Goal: Task Accomplishment & Management: Manage account settings

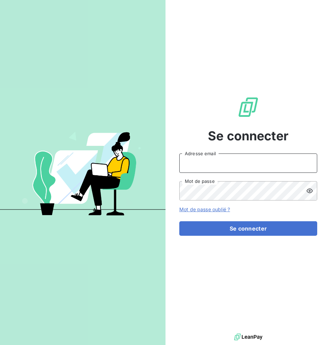
click at [246, 164] on input "Adresse email" at bounding box center [249, 162] width 138 height 19
type input "[PERSON_NAME][EMAIL_ADDRESS][DOMAIN_NAME]"
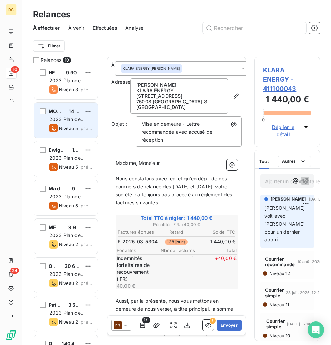
scroll to position [110, 0]
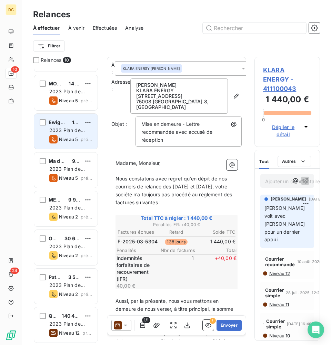
click at [59, 129] on span "2023 Plan de relance" at bounding box center [67, 133] width 36 height 13
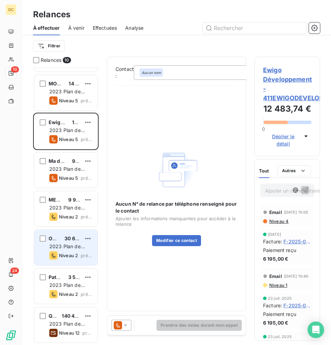
click at [71, 240] on span "30 600,00 €" at bounding box center [80, 238] width 30 height 6
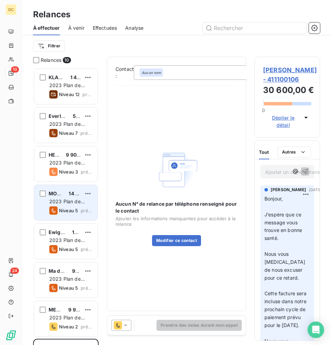
click at [68, 196] on div "MOONGROUP 14 760,00 €" at bounding box center [70, 193] width 43 height 6
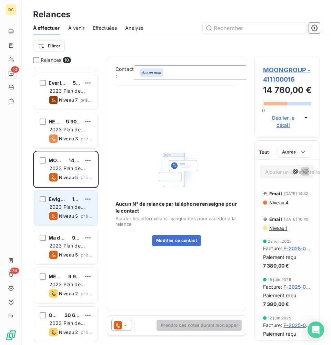
scroll to position [34, 0]
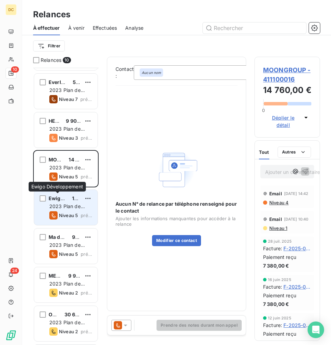
click at [57, 195] on div "Ewigo Développement" at bounding box center [58, 198] width 18 height 7
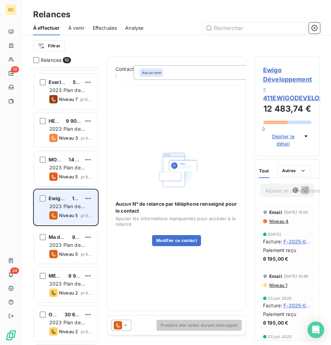
scroll to position [110, 0]
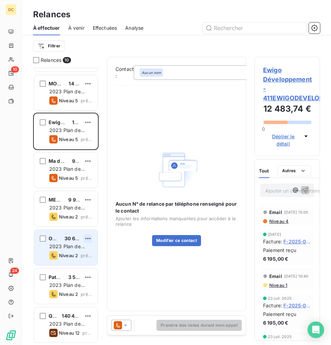
click at [86, 237] on html "DC 10 24 Relances À effectuer À venir Effectuées Analyse Filtrer Relances 10 Ev…" at bounding box center [165, 172] width 331 height 345
click at [75, 250] on div "Replanifier cette action" at bounding box center [58, 251] width 62 height 11
select select "8"
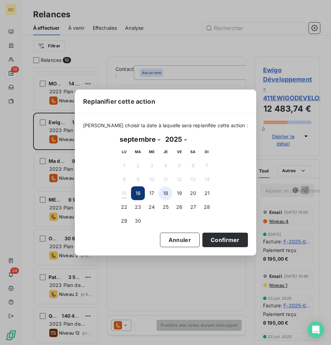
click at [165, 194] on button "18" at bounding box center [166, 193] width 14 height 14
click at [219, 238] on button "Confirmer" at bounding box center [226, 239] width 46 height 14
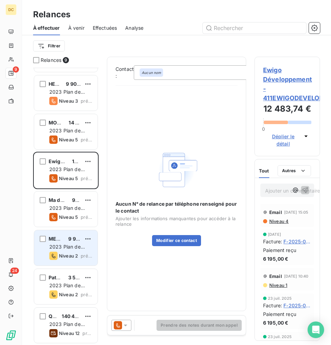
scroll to position [71, 0]
click at [63, 251] on div "Niveau 2" at bounding box center [63, 255] width 29 height 8
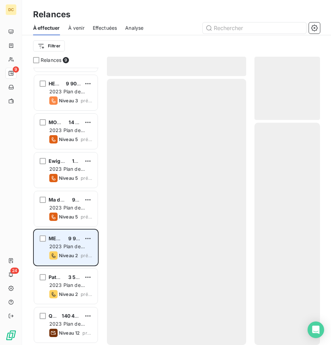
scroll to position [71, 0]
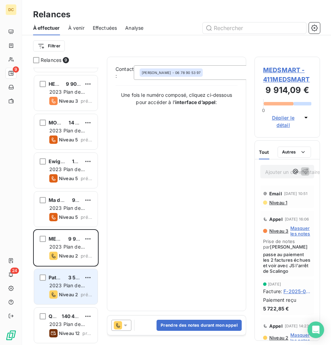
click at [56, 284] on span "2023 Plan de relance" at bounding box center [67, 288] width 36 height 13
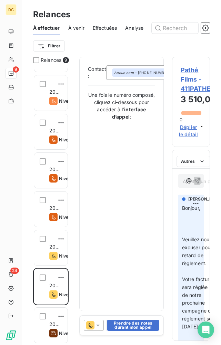
scroll to position [277, 38]
